Goal: Transaction & Acquisition: Purchase product/service

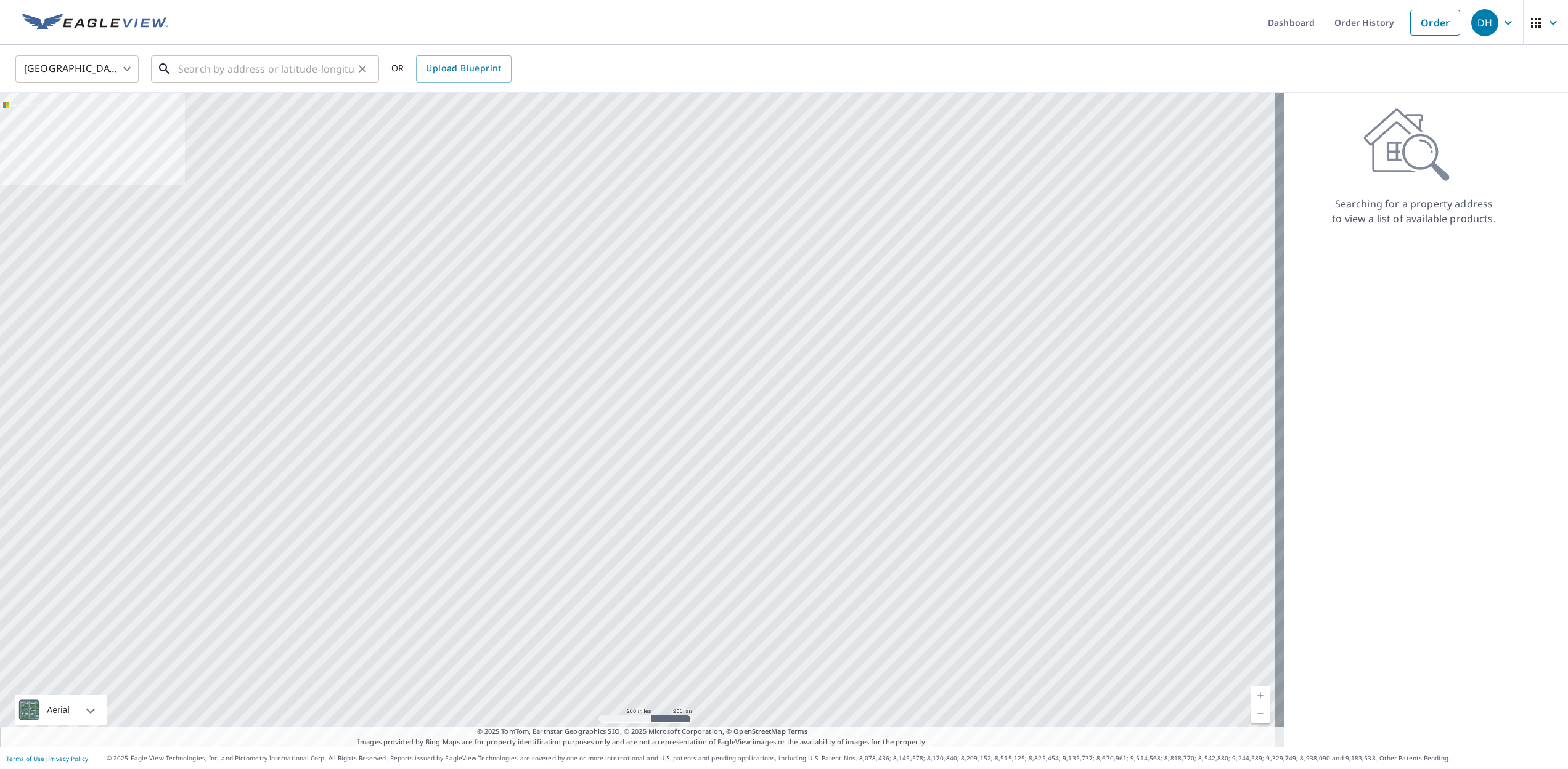
click at [270, 68] on input "text" at bounding box center [266, 69] width 176 height 35
click at [300, 113] on p "[GEOGRAPHIC_DATA]" at bounding box center [272, 118] width 193 height 13
type input "[STREET_ADDRESS]"
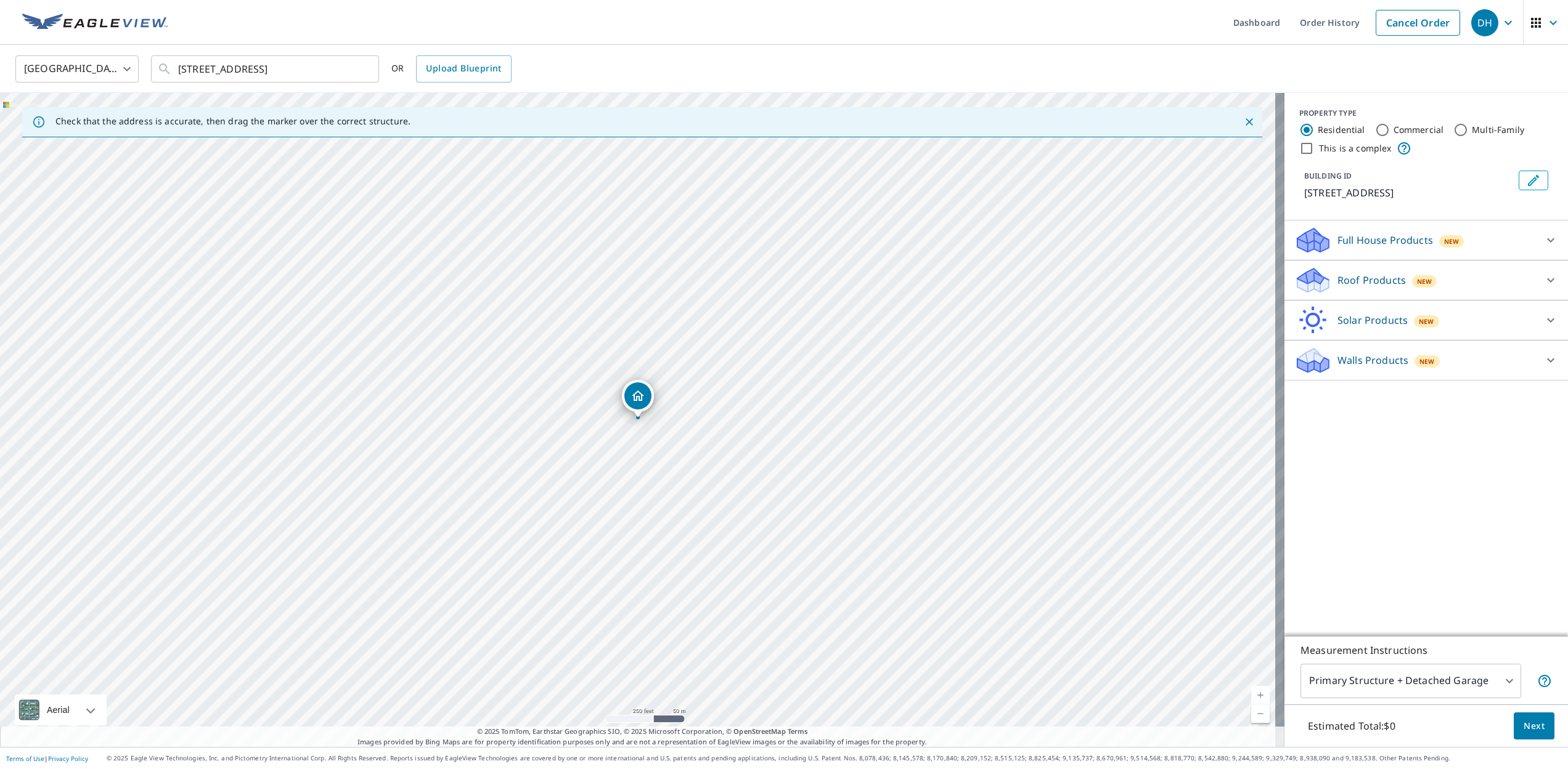
click at [1343, 288] on p "Roof Products" at bounding box center [1371, 279] width 68 height 15
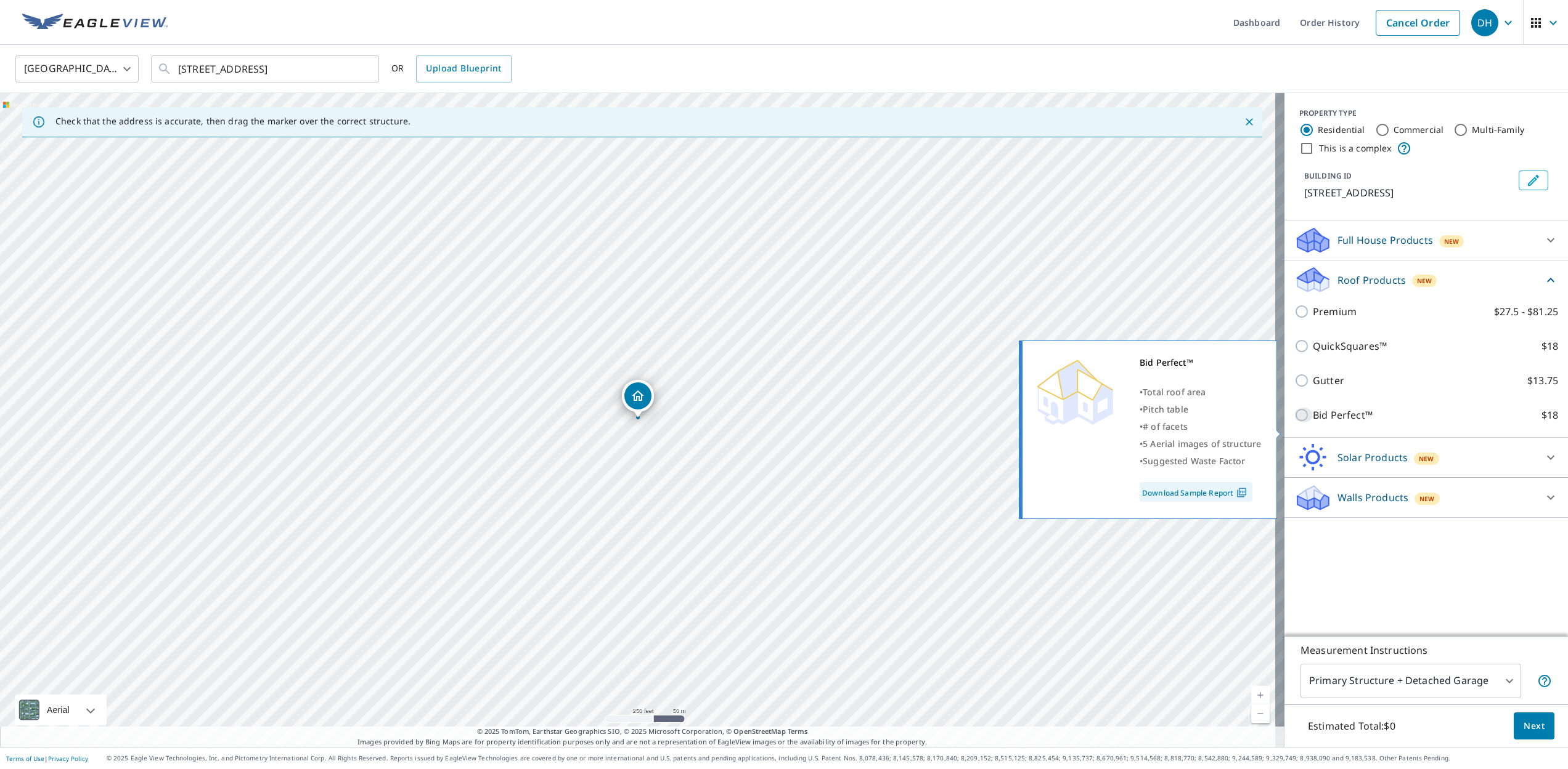
click at [1294, 423] on input "Bid Perfect™ $18" at bounding box center [1303, 414] width 18 height 15
checkbox input "true"
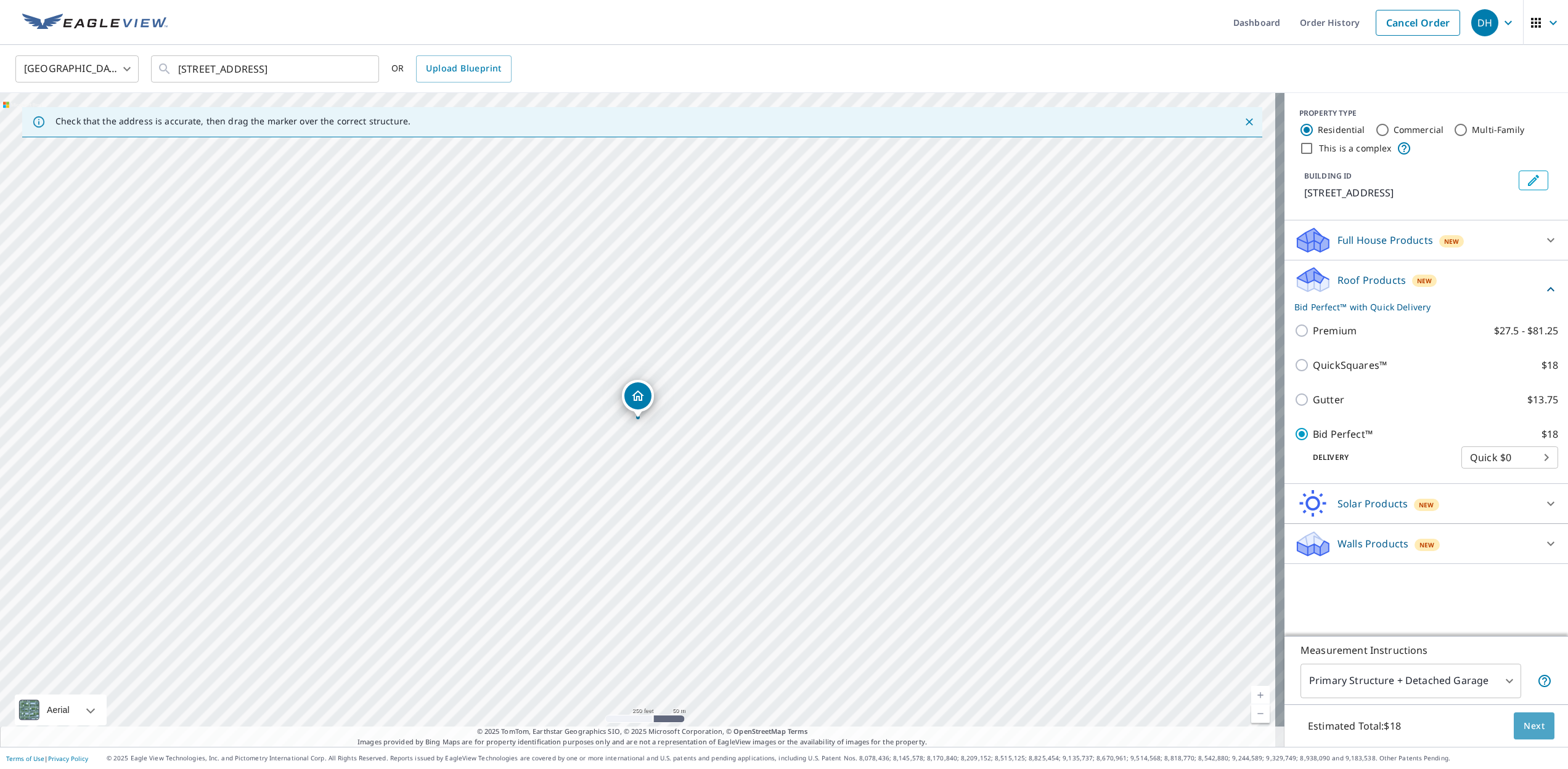
click at [1533, 731] on span "Next" at bounding box center [1534, 726] width 21 height 16
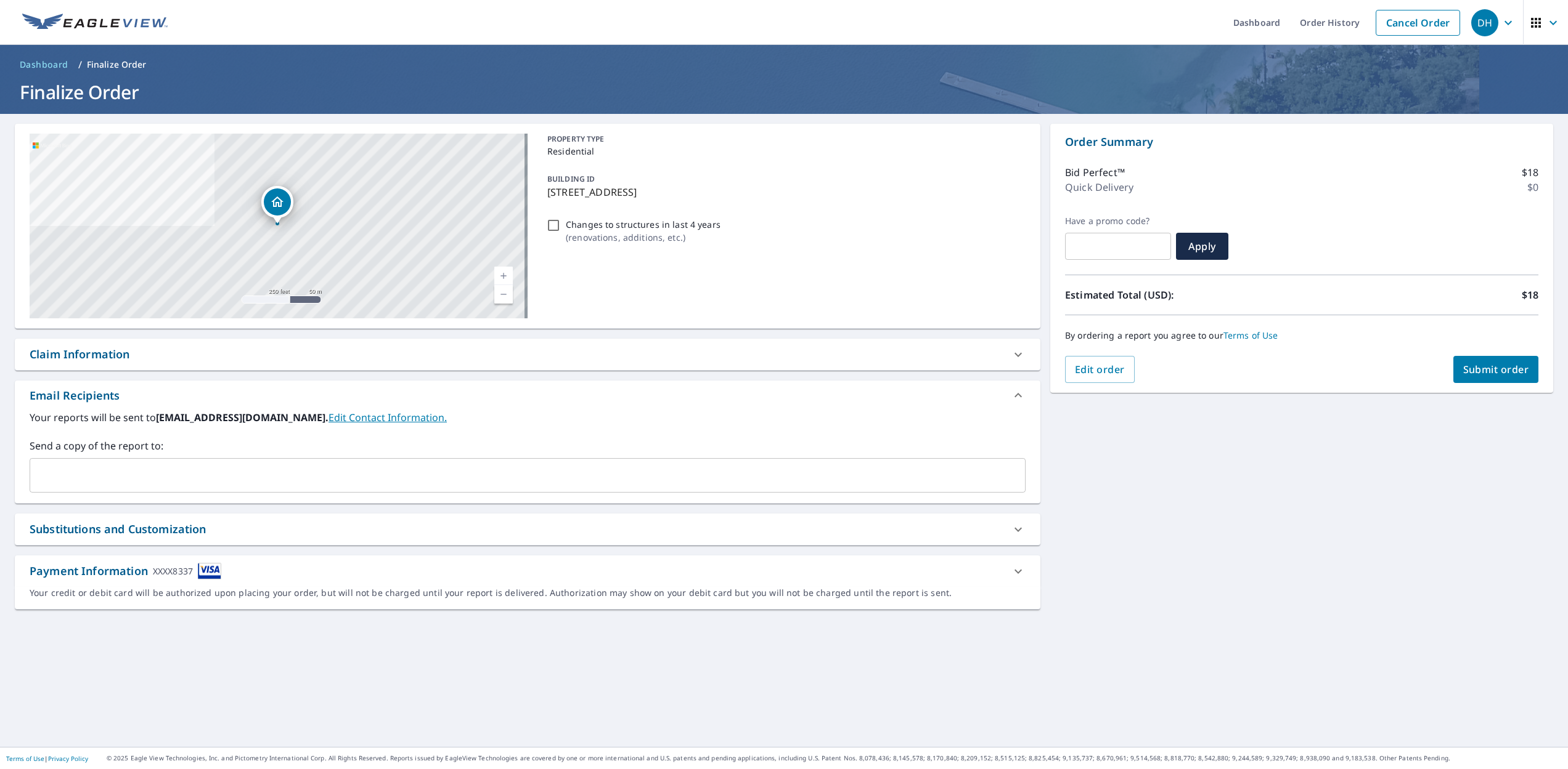
click at [1500, 367] on span "Submit order" at bounding box center [1496, 369] width 66 height 14
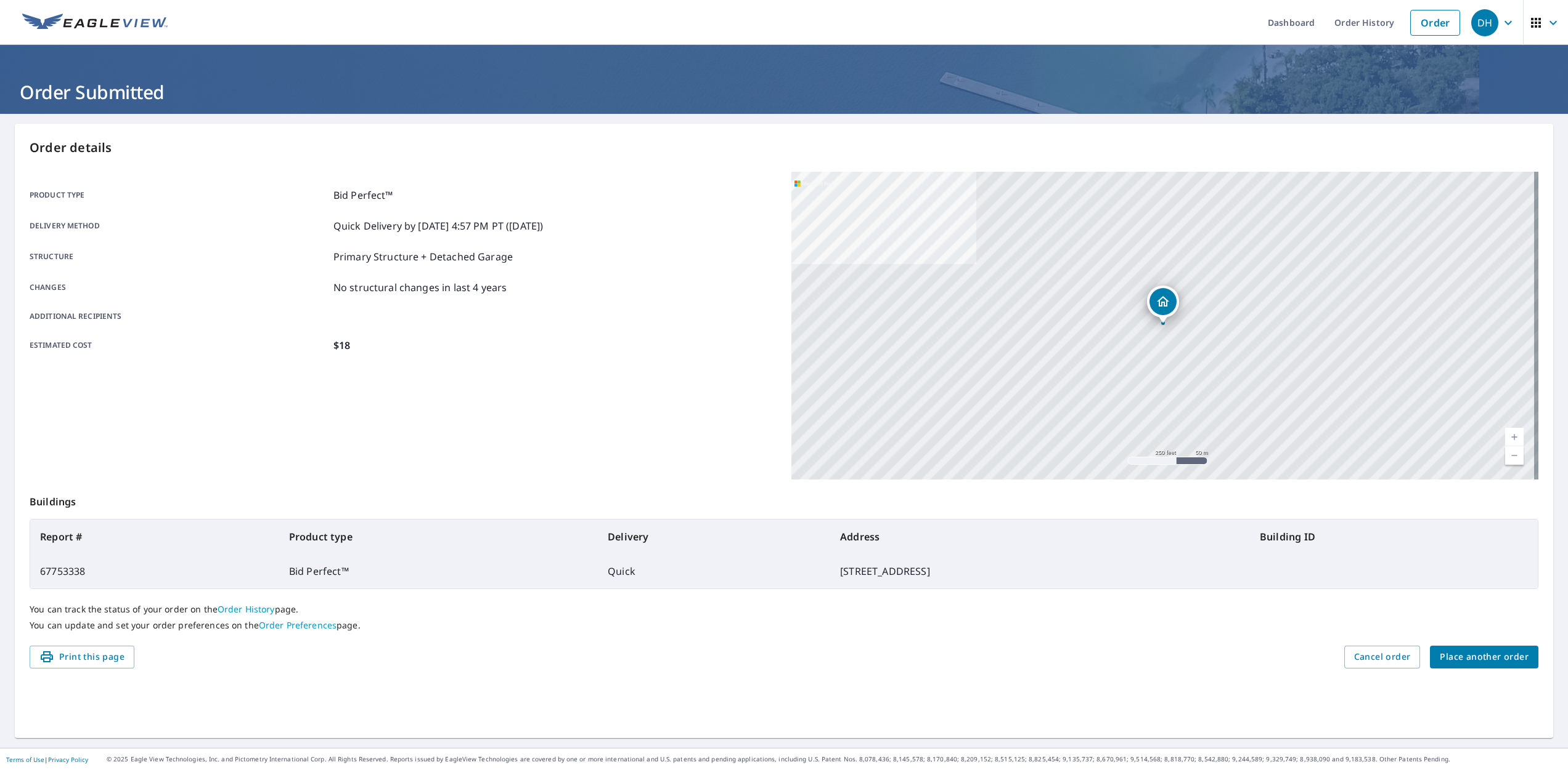
click at [1500, 20] on icon "button" at bounding box center [1507, 22] width 15 height 15
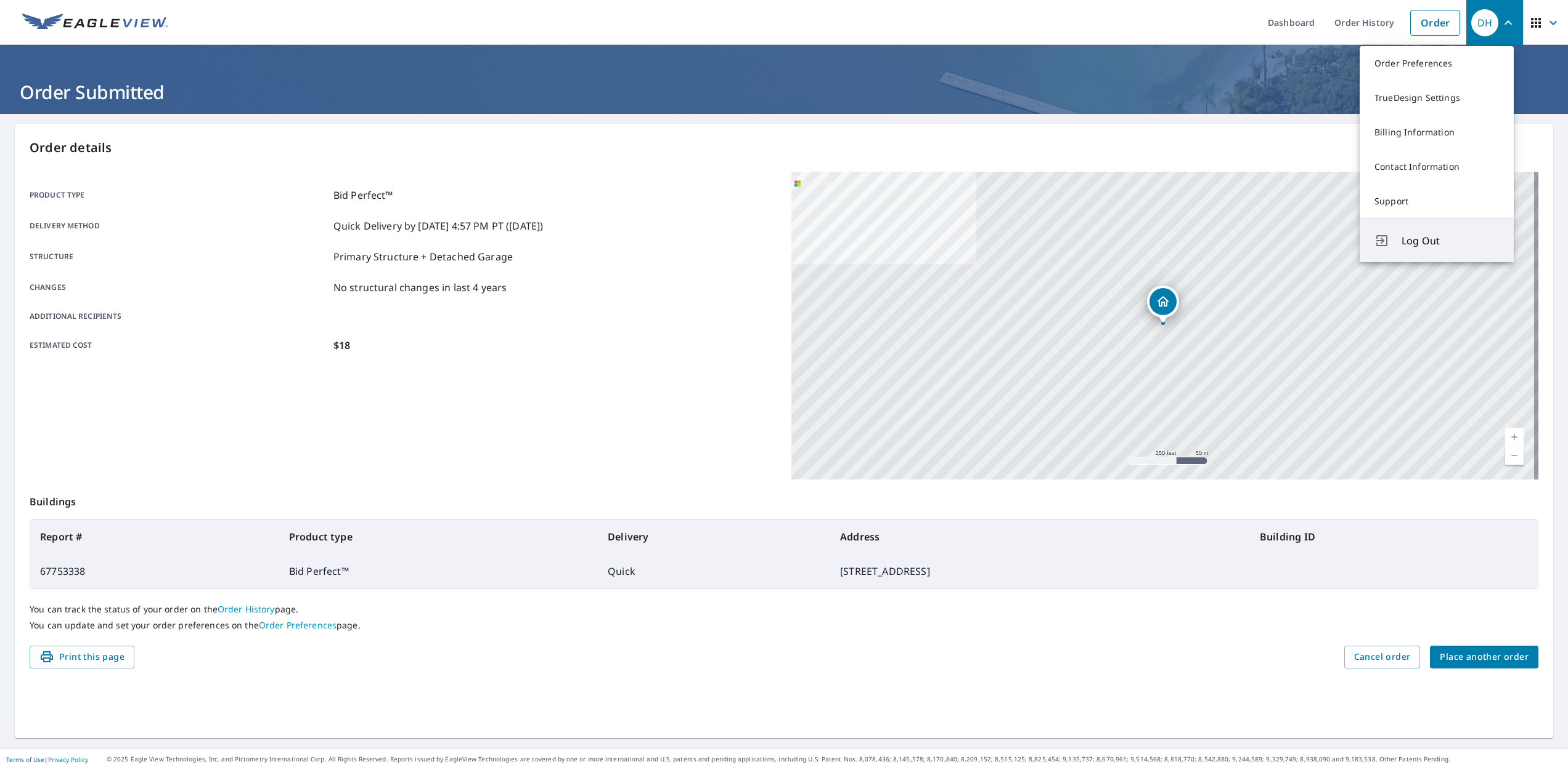
click at [1426, 241] on span "Log Out" at bounding box center [1450, 241] width 97 height 15
